Goal: Find specific page/section: Find specific page/section

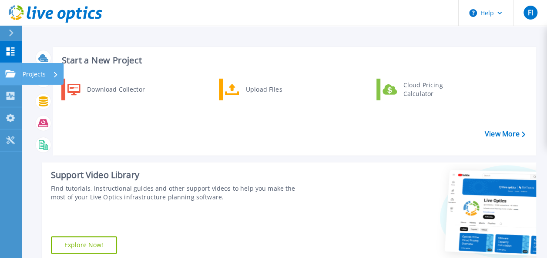
click at [5, 71] on icon at bounding box center [10, 73] width 10 height 7
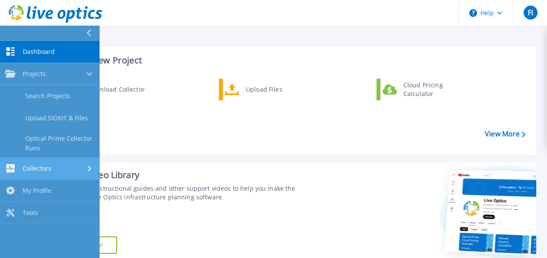
click at [66, 169] on div "Collectors" at bounding box center [49, 168] width 89 height 8
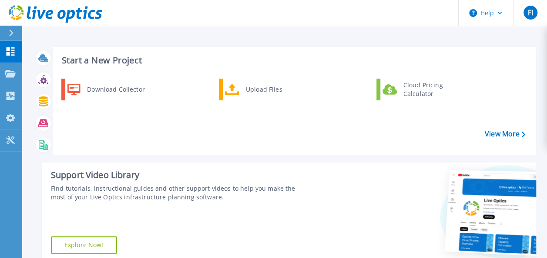
click at [152, 128] on div "Download Collector Upload Files Cloud Pricing Calculator" at bounding box center [293, 114] width 477 height 75
click at [10, 33] on icon at bounding box center [11, 33] width 5 height 7
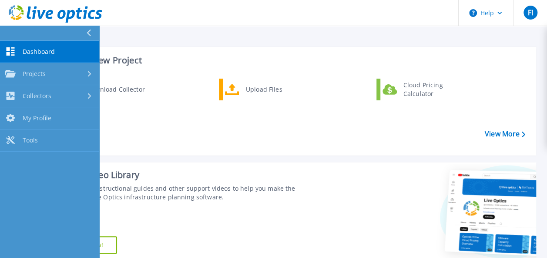
click at [41, 54] on span "Dashboard" at bounding box center [39, 52] width 32 height 8
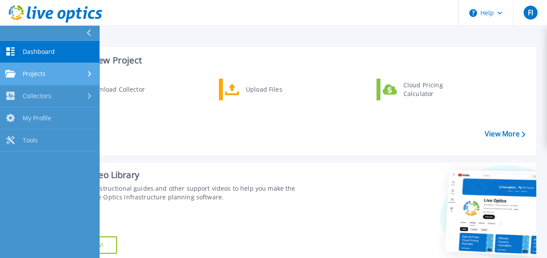
click at [49, 75] on div "Projects" at bounding box center [49, 74] width 89 height 8
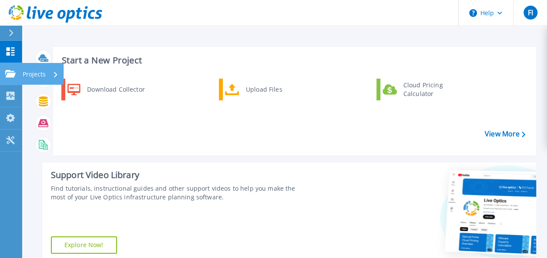
click at [10, 72] on icon at bounding box center [10, 73] width 10 height 7
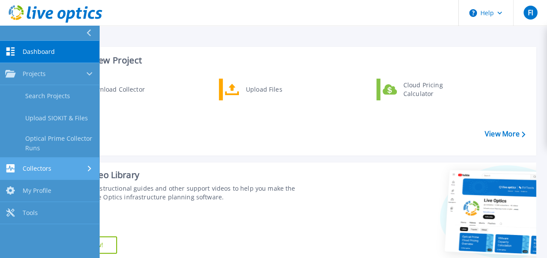
click at [50, 168] on span "Collectors" at bounding box center [37, 169] width 29 height 8
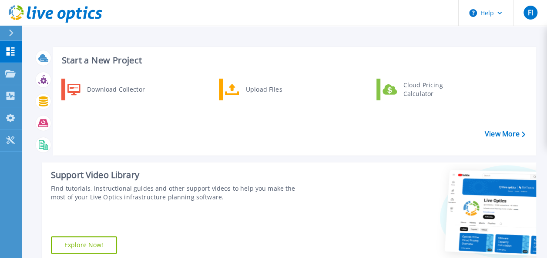
click at [173, 128] on div "Download Collector Upload Files Cloud Pricing Calculator" at bounding box center [293, 114] width 477 height 75
click at [11, 72] on icon at bounding box center [10, 73] width 10 height 7
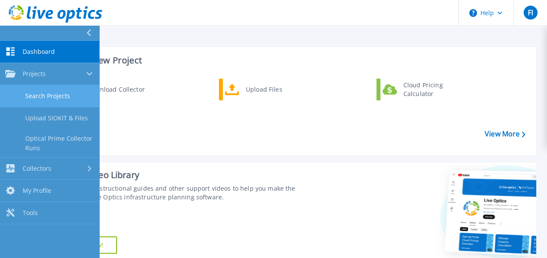
click at [47, 90] on link "Search Projects" at bounding box center [49, 96] width 99 height 22
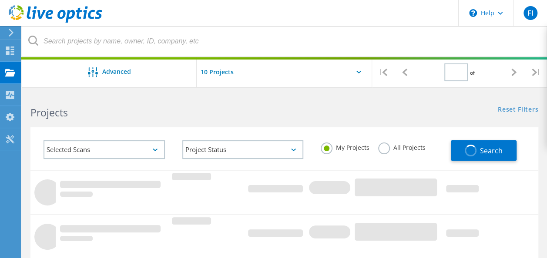
type input "1"
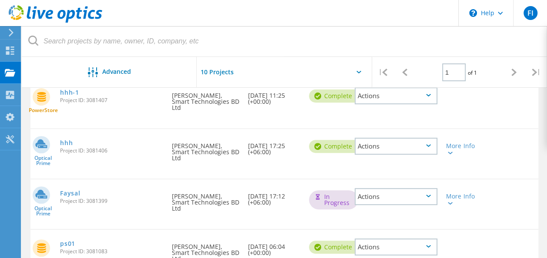
scroll to position [102, 0]
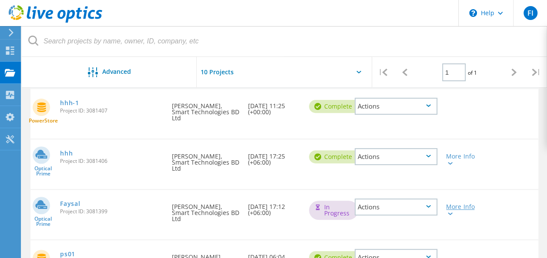
click at [461, 204] on div "More Info" at bounding box center [462, 210] width 32 height 12
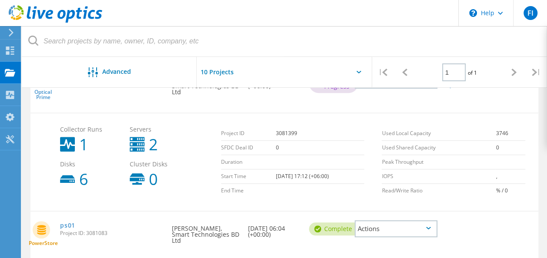
scroll to position [189, 0]
